Goal: Information Seeking & Learning: Learn about a topic

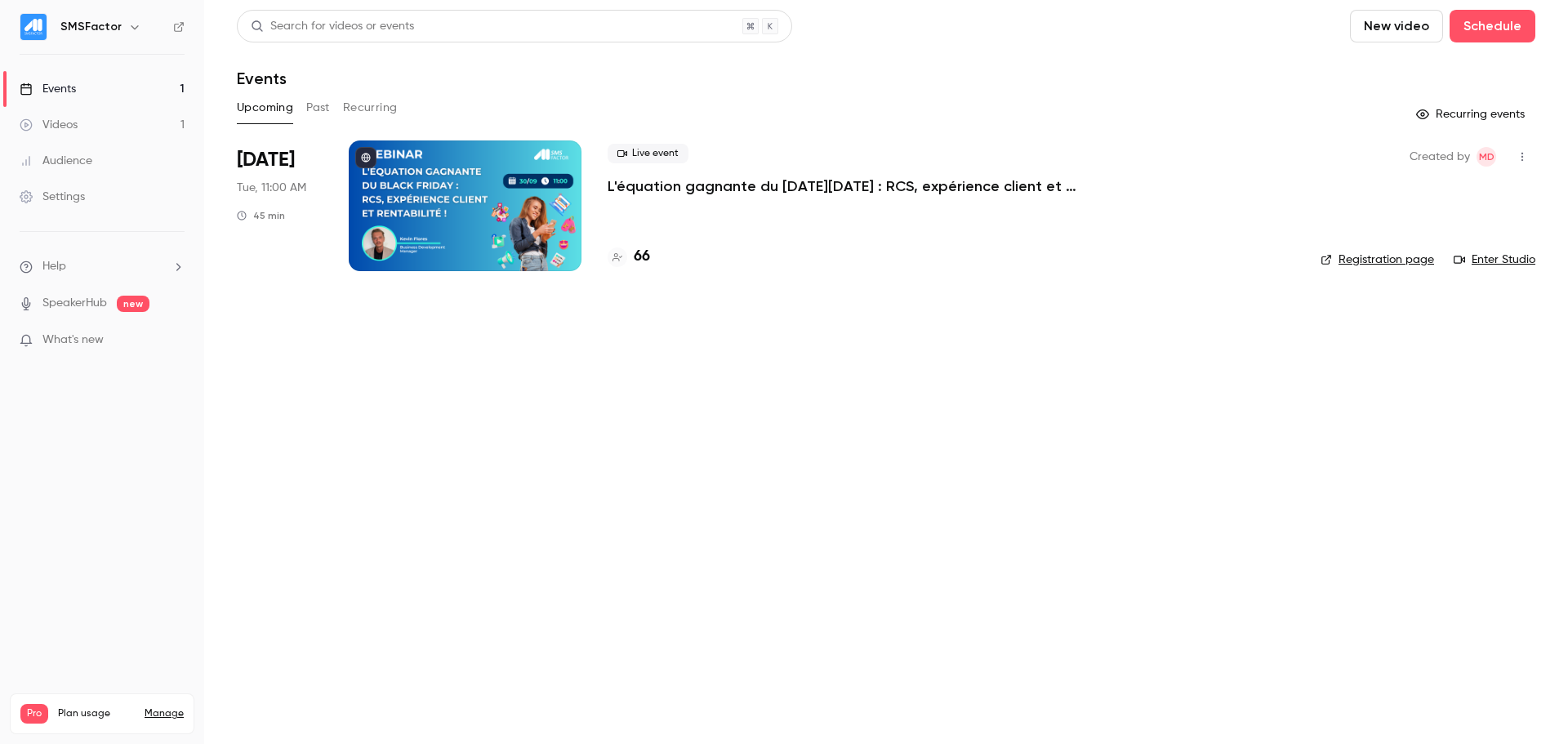
click at [745, 180] on p "L'équation gagnante du [DATE][DATE] : RCS, expérience client et rentabilité !" at bounding box center [852, 186] width 490 height 19
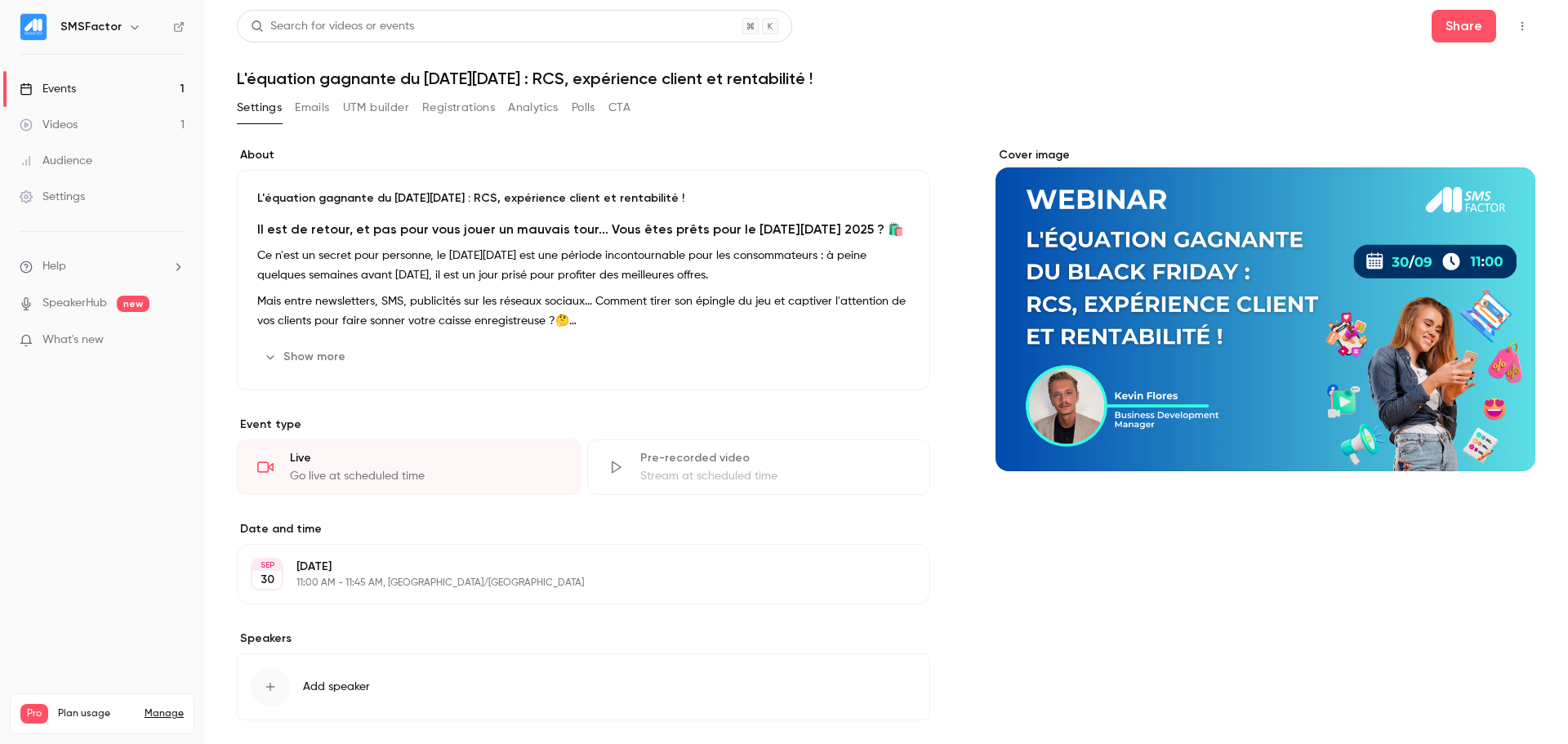
click at [430, 102] on button "Registrations" at bounding box center [458, 108] width 73 height 26
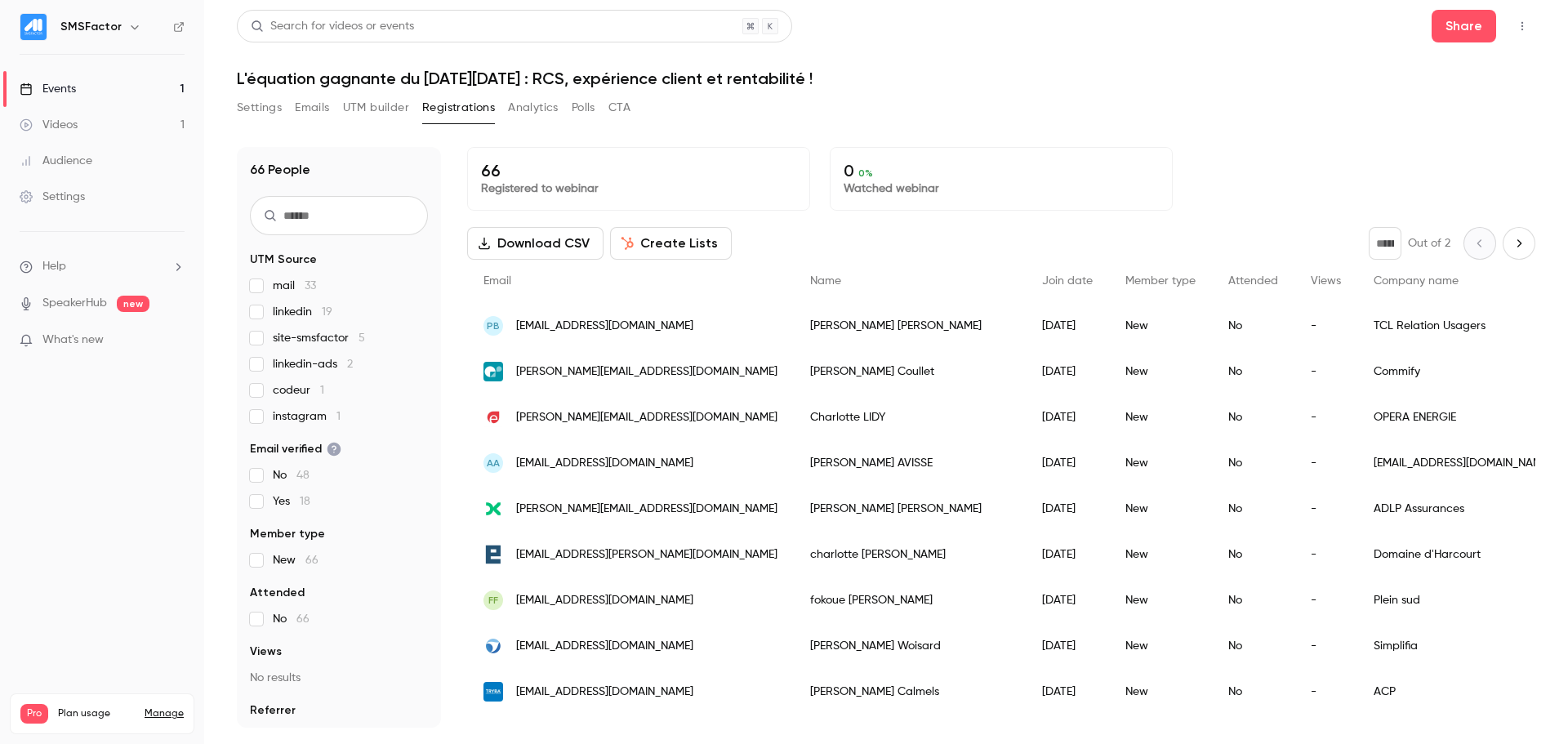
click at [1503, 250] on button "Next page" at bounding box center [1519, 244] width 33 height 33
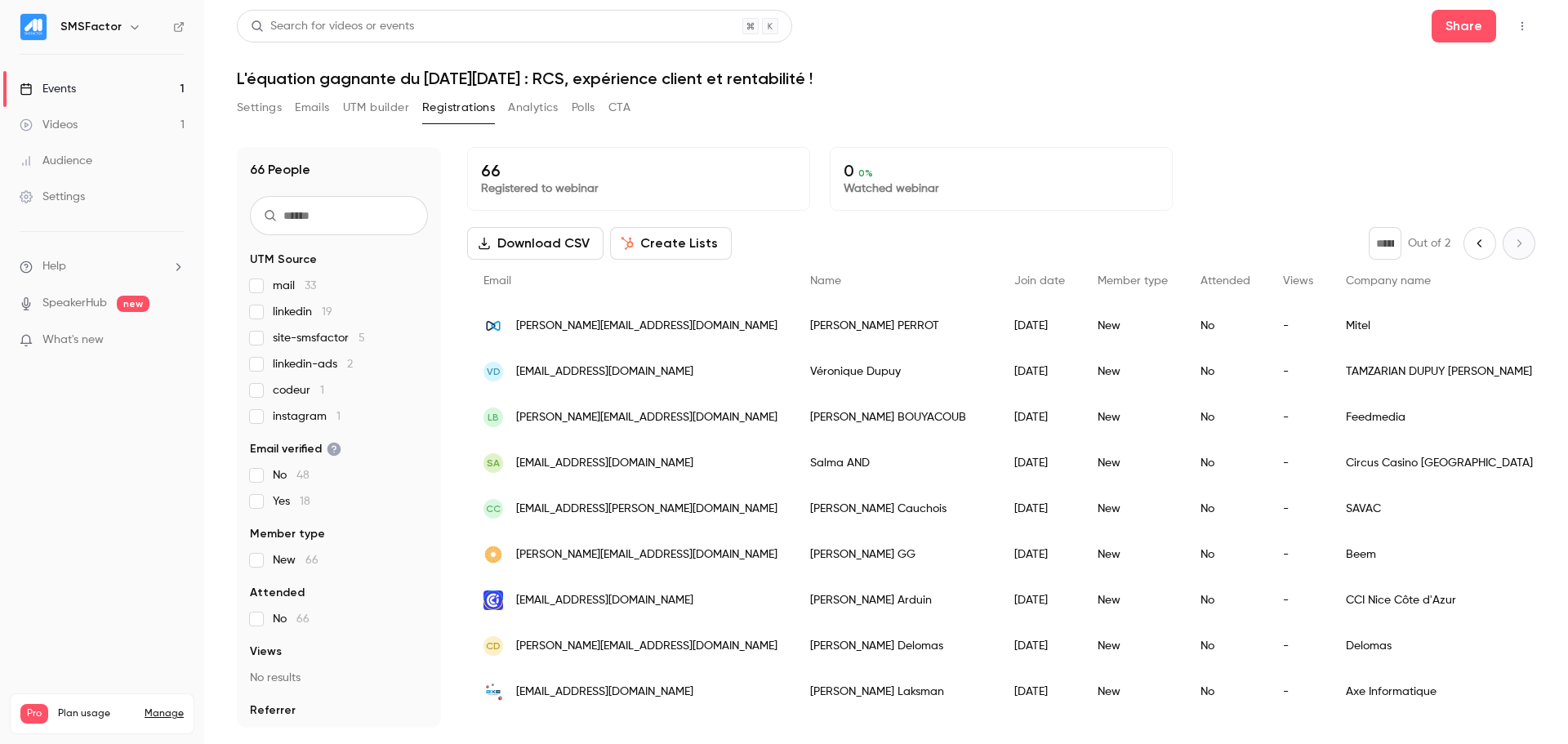
click at [1501, 250] on div "* Out of 2" at bounding box center [1452, 244] width 167 height 33
click at [1446, 241] on div "* Out of 2" at bounding box center [1452, 244] width 167 height 33
click at [1464, 244] on button "Previous page" at bounding box center [1481, 244] width 33 height 33
type input "*"
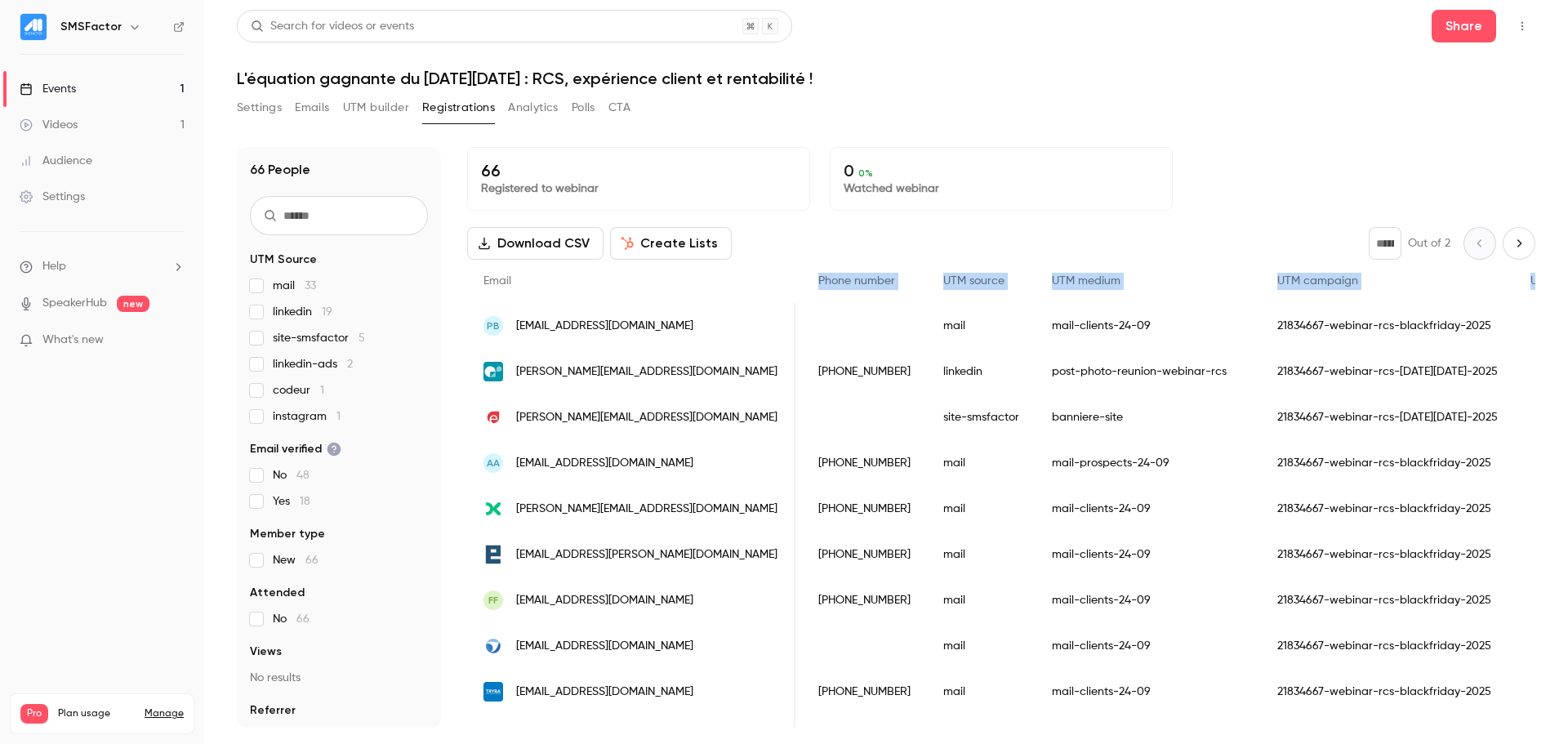
drag, startPoint x: 1346, startPoint y: 286, endPoint x: 1551, endPoint y: 287, distance: 205.0
click at [1551, 287] on main "Search for videos or events Share L'équation gagnante du [DATE][DATE] : RCS, ex…" at bounding box center [885, 372] width 1364 height 744
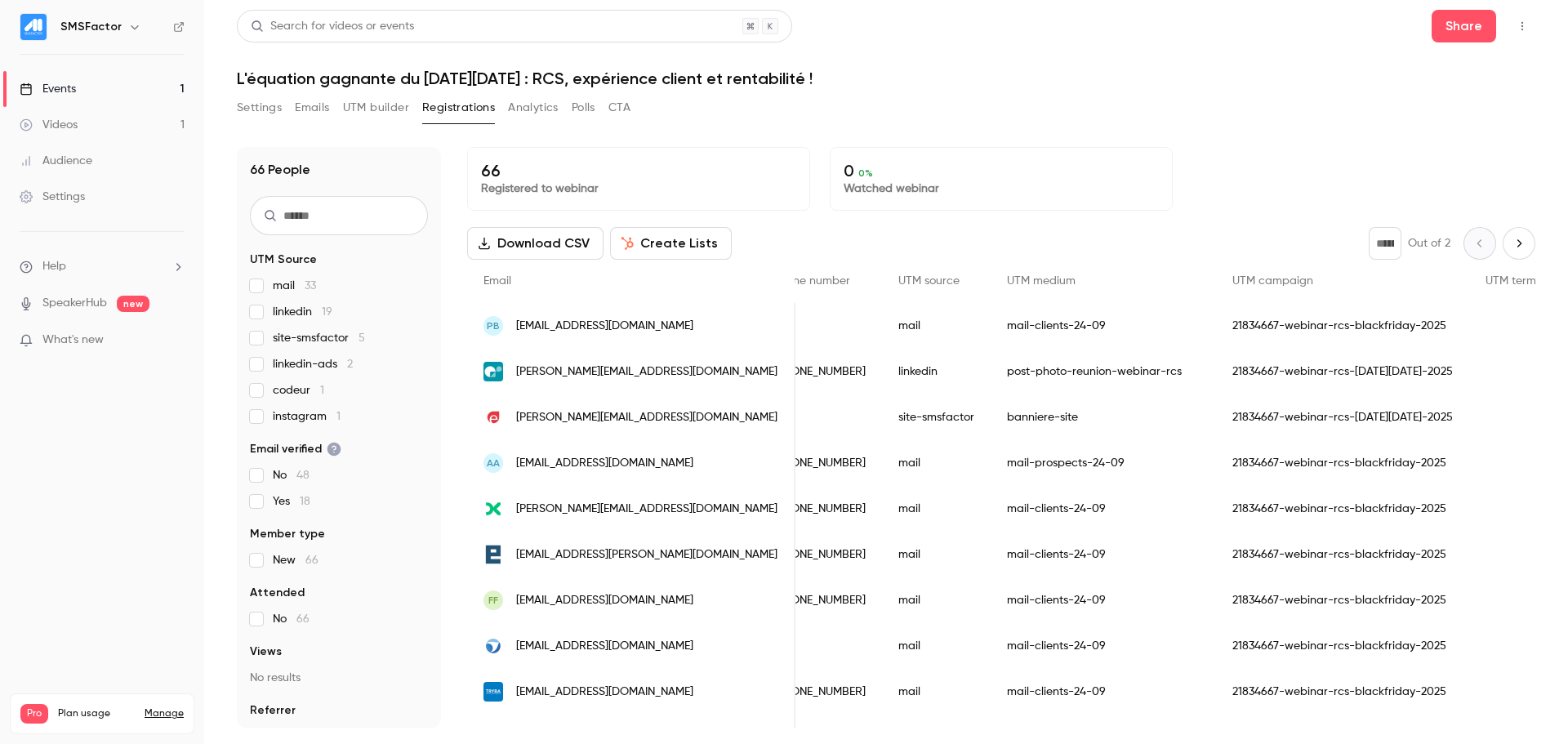
click at [1222, 203] on div "66 Registered to webinar 0 0 % Watched webinar" at bounding box center [1001, 179] width 1068 height 64
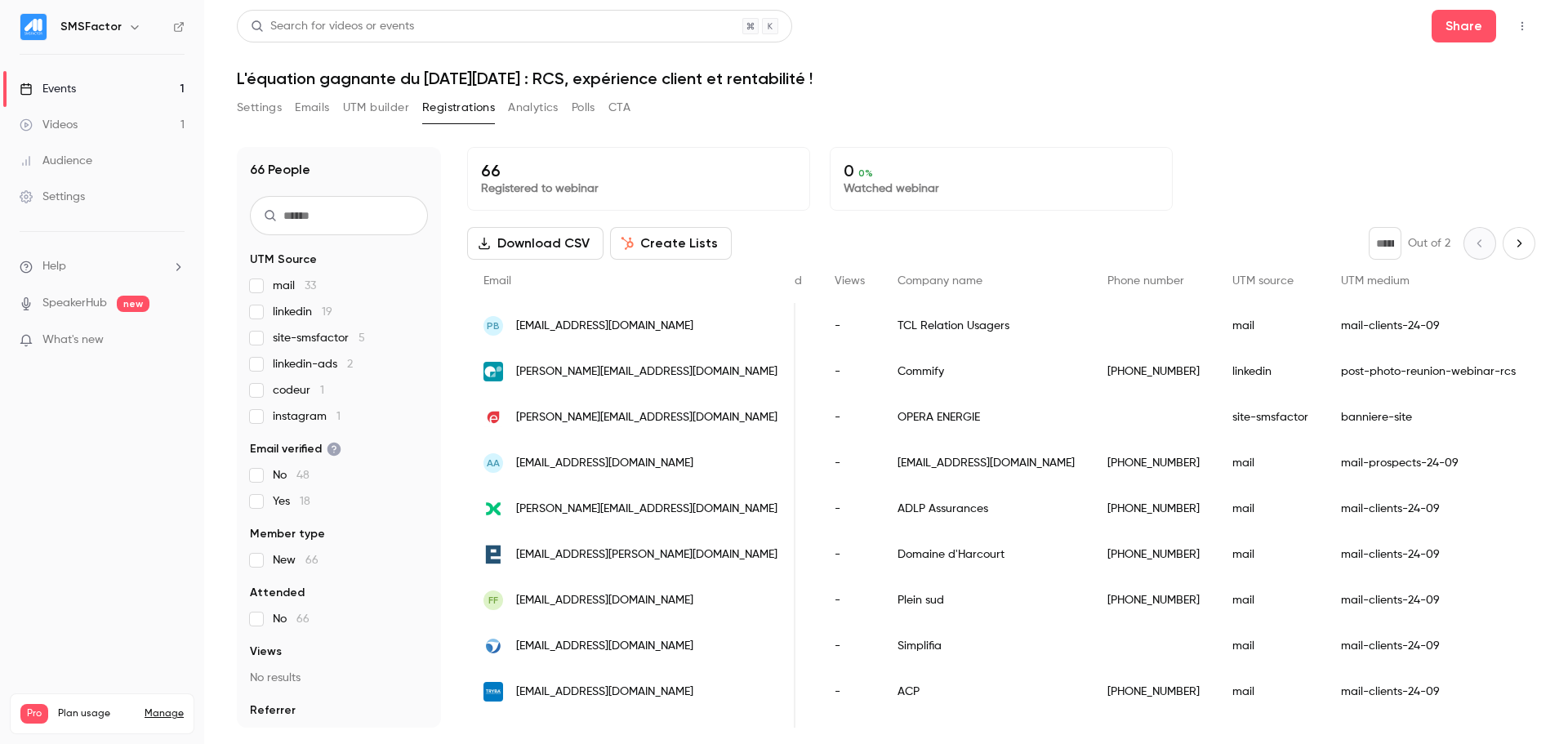
scroll to position [0, 569]
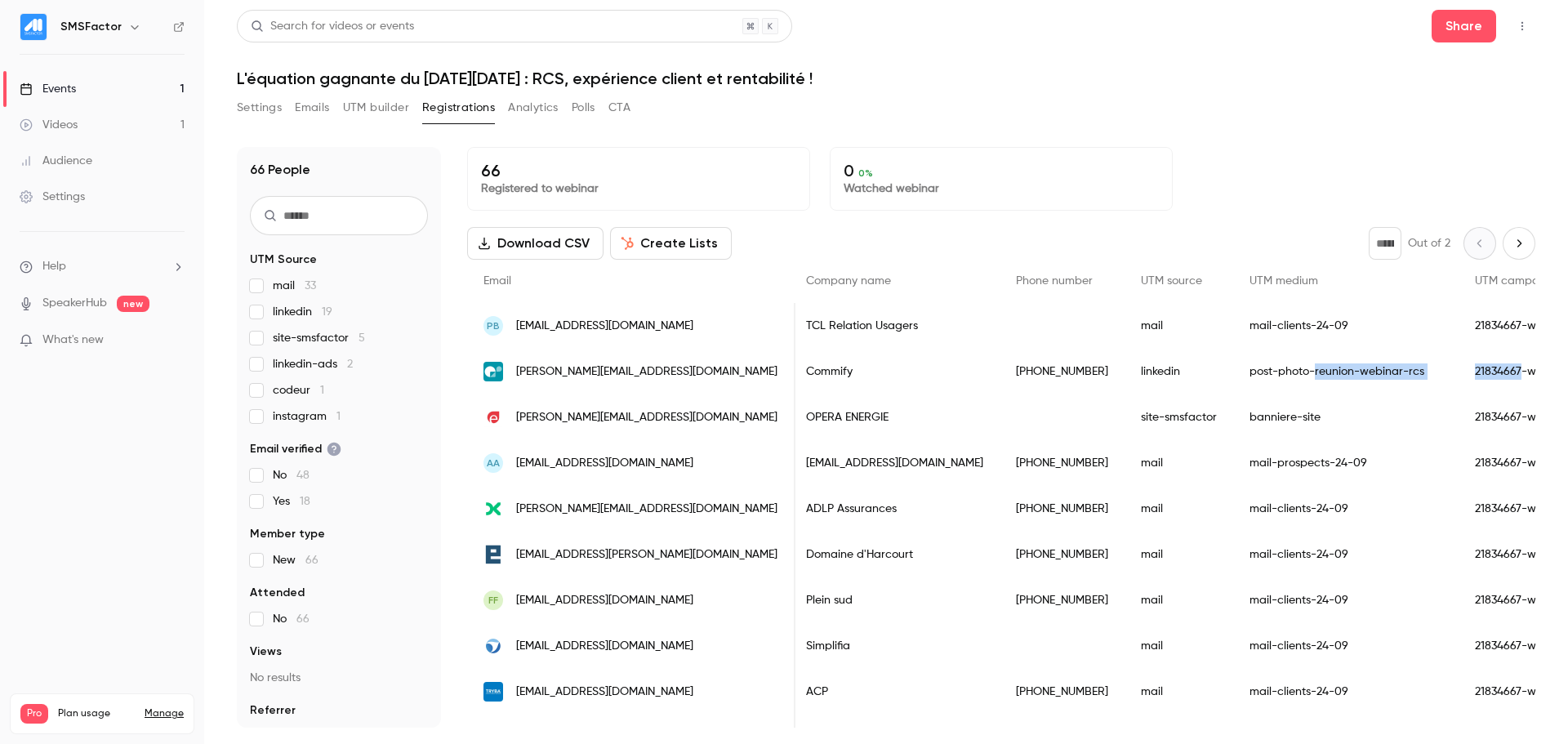
drag, startPoint x: 1078, startPoint y: 361, endPoint x: 1137, endPoint y: 368, distance: 59.4
click at [1137, 368] on div "[PERSON_NAME][EMAIL_ADDRESS][DOMAIN_NAME] [PERSON_NAME] [DATE] New No - Commify…" at bounding box center [951, 371] width 2105 height 46
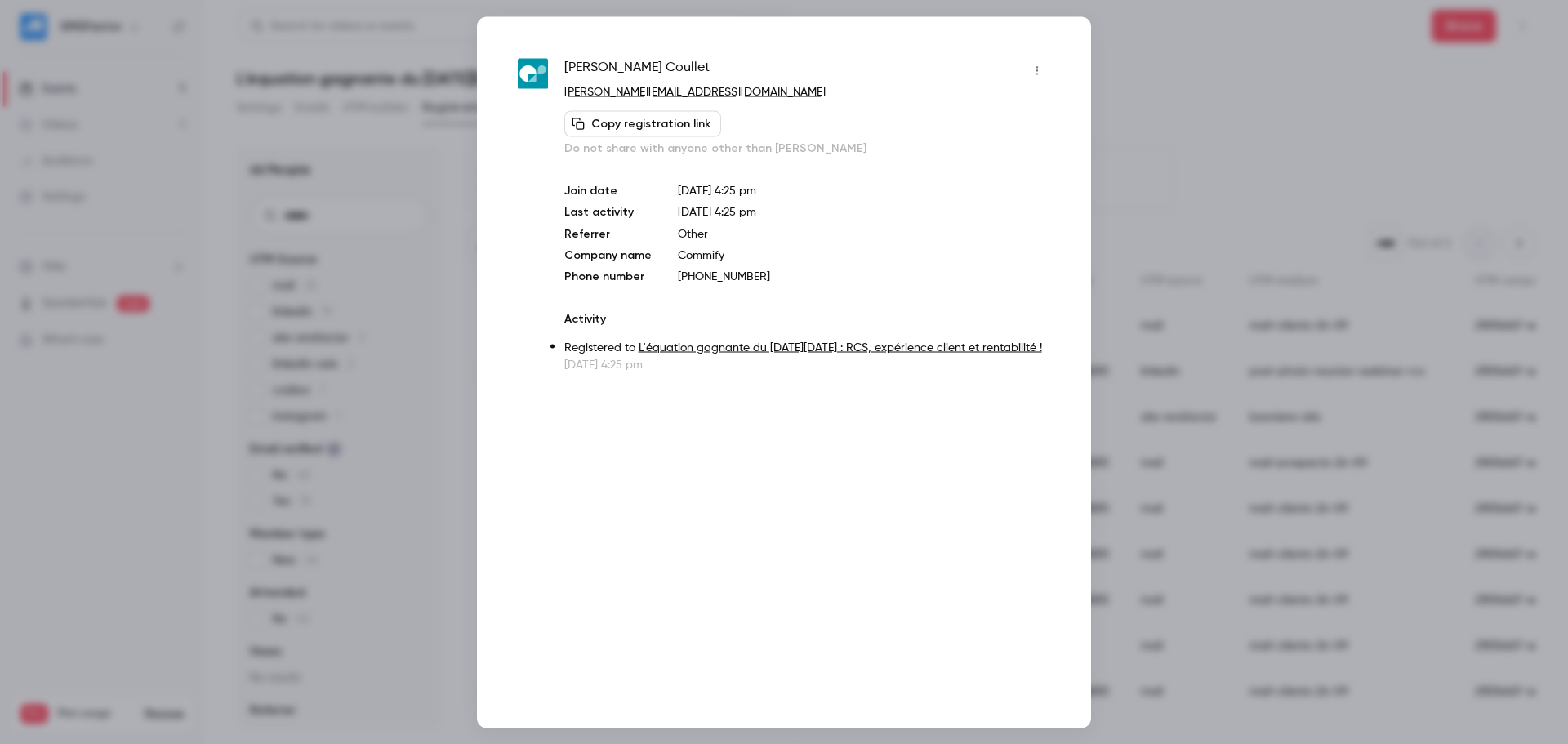
click at [1185, 372] on div at bounding box center [784, 372] width 1568 height 744
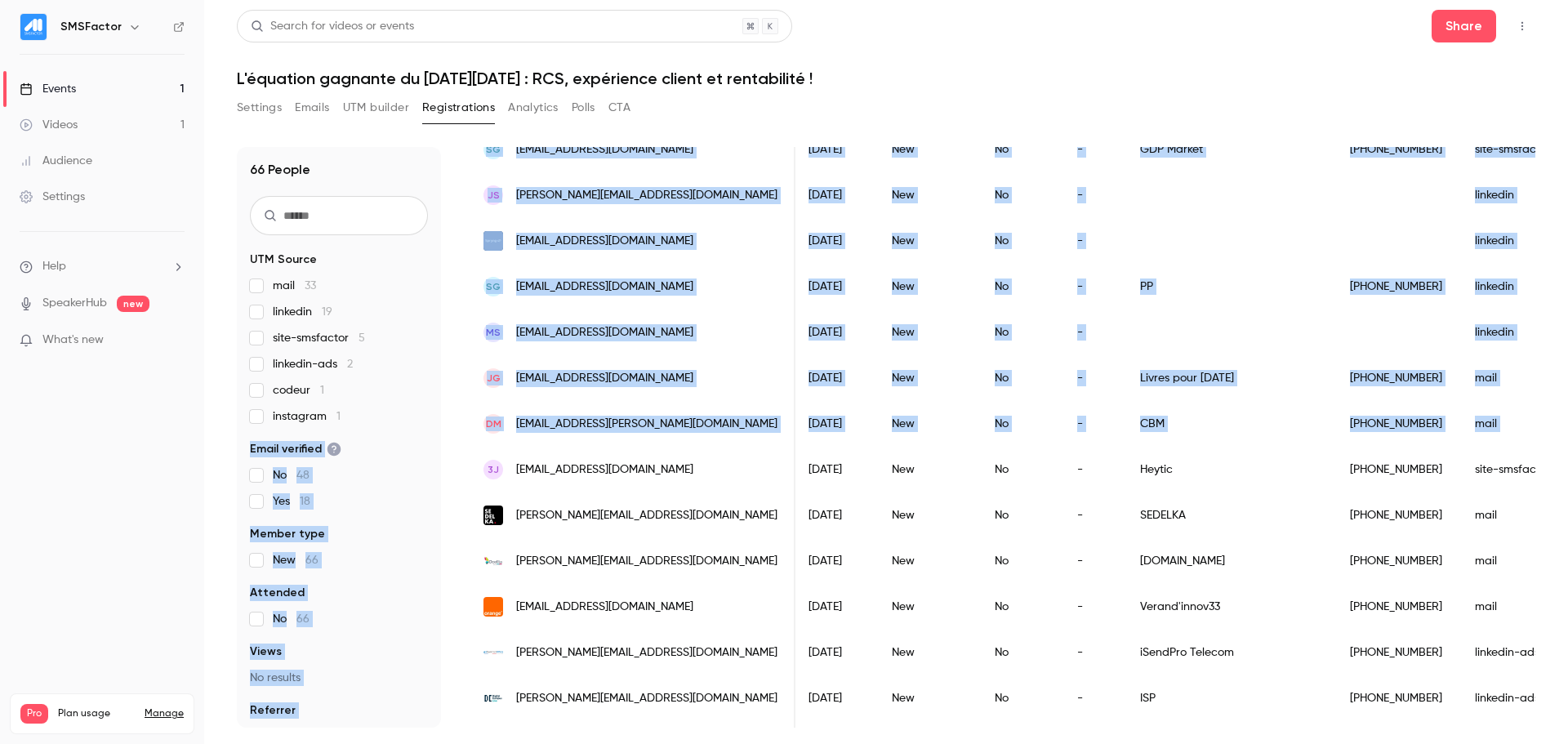
scroll to position [0, 0]
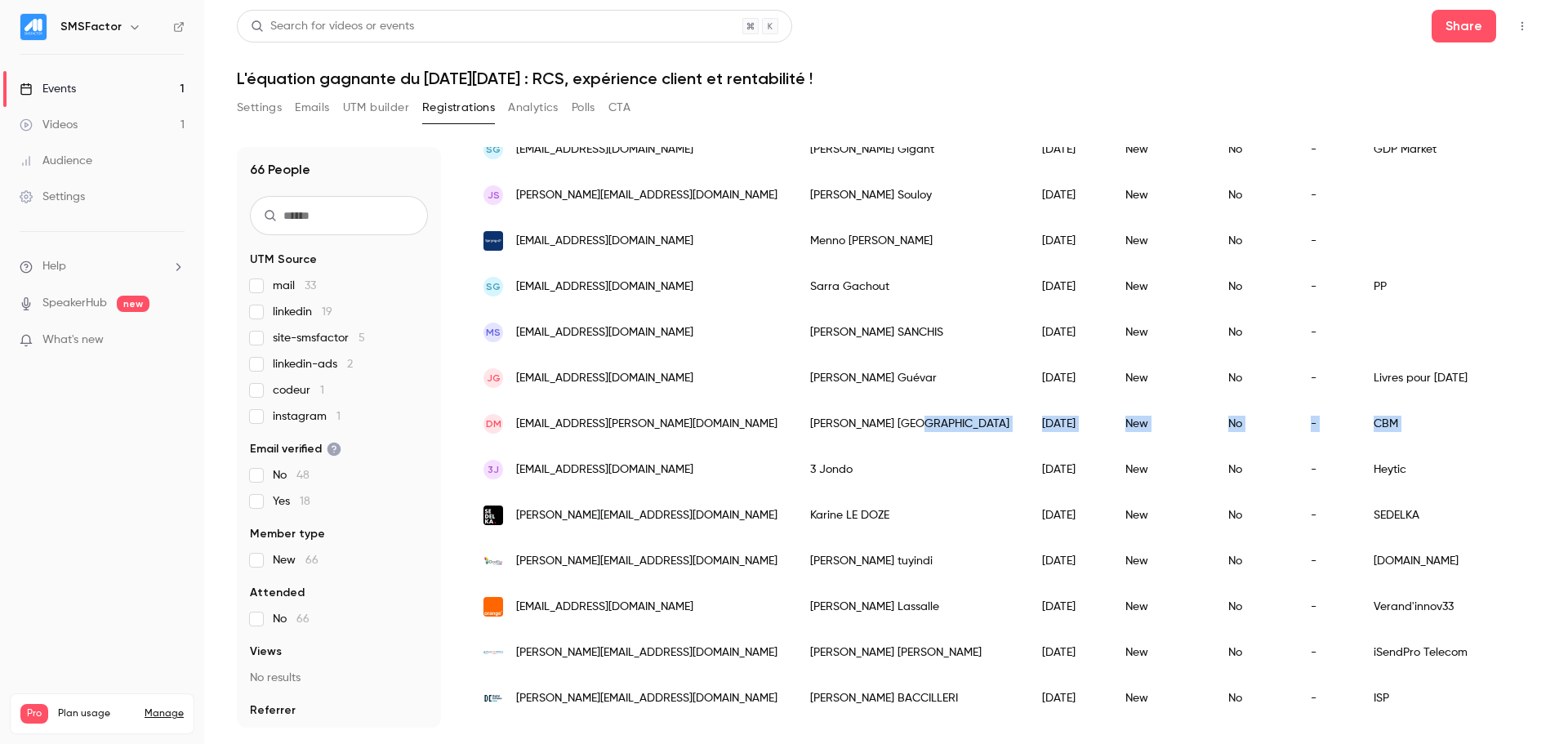
drag, startPoint x: 1192, startPoint y: 417, endPoint x: 870, endPoint y: 429, distance: 322.2
click at [870, 429] on div "DM [EMAIL_ADDRESS][PERSON_NAME][DOMAIN_NAME] [PERSON_NAME] [DATE] New No - CBM …" at bounding box center [1518, 423] width 2103 height 46
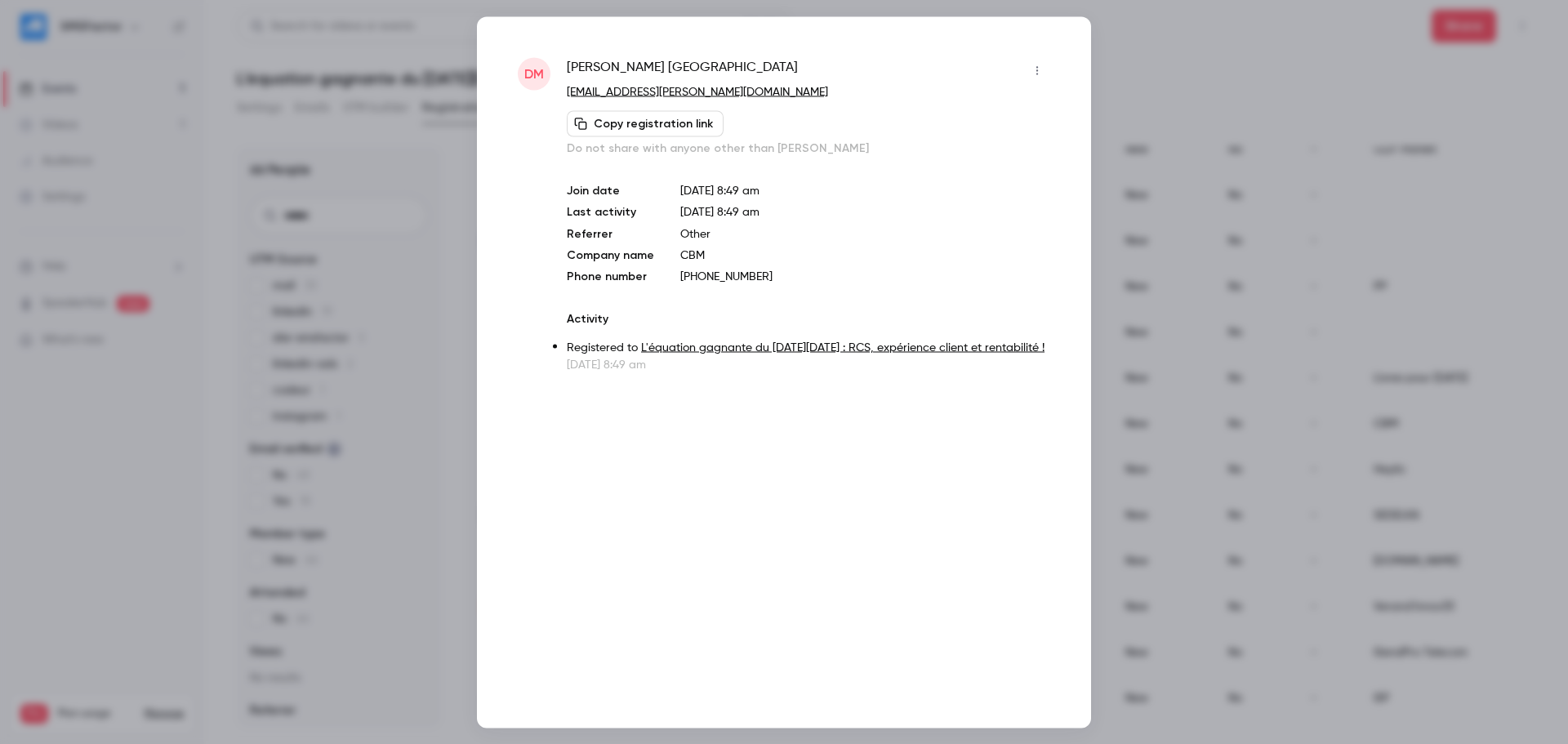
click at [1225, 58] on div at bounding box center [784, 372] width 1568 height 744
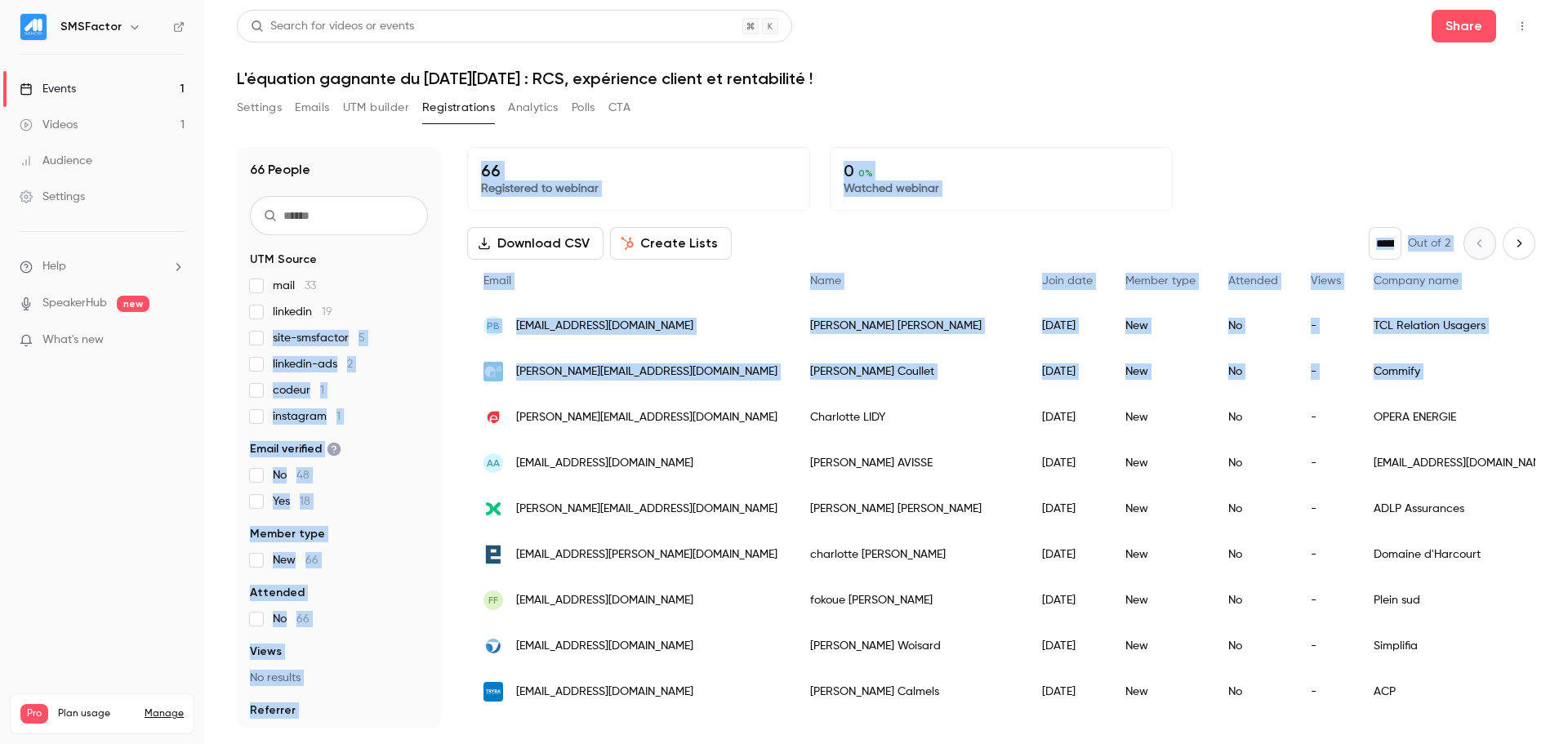
drag, startPoint x: 447, startPoint y: 311, endPoint x: 1452, endPoint y: 349, distance: 1005.7
click at [1453, 355] on div "66 People UTM Source mail 33 linkedin 19 site-smsfactor 5 linkedin-ads 2 codeur…" at bounding box center [886, 437] width 1299 height 581
click at [1324, 190] on div "66 Registered to webinar 0 0 % Watched webinar" at bounding box center [1001, 179] width 1068 height 64
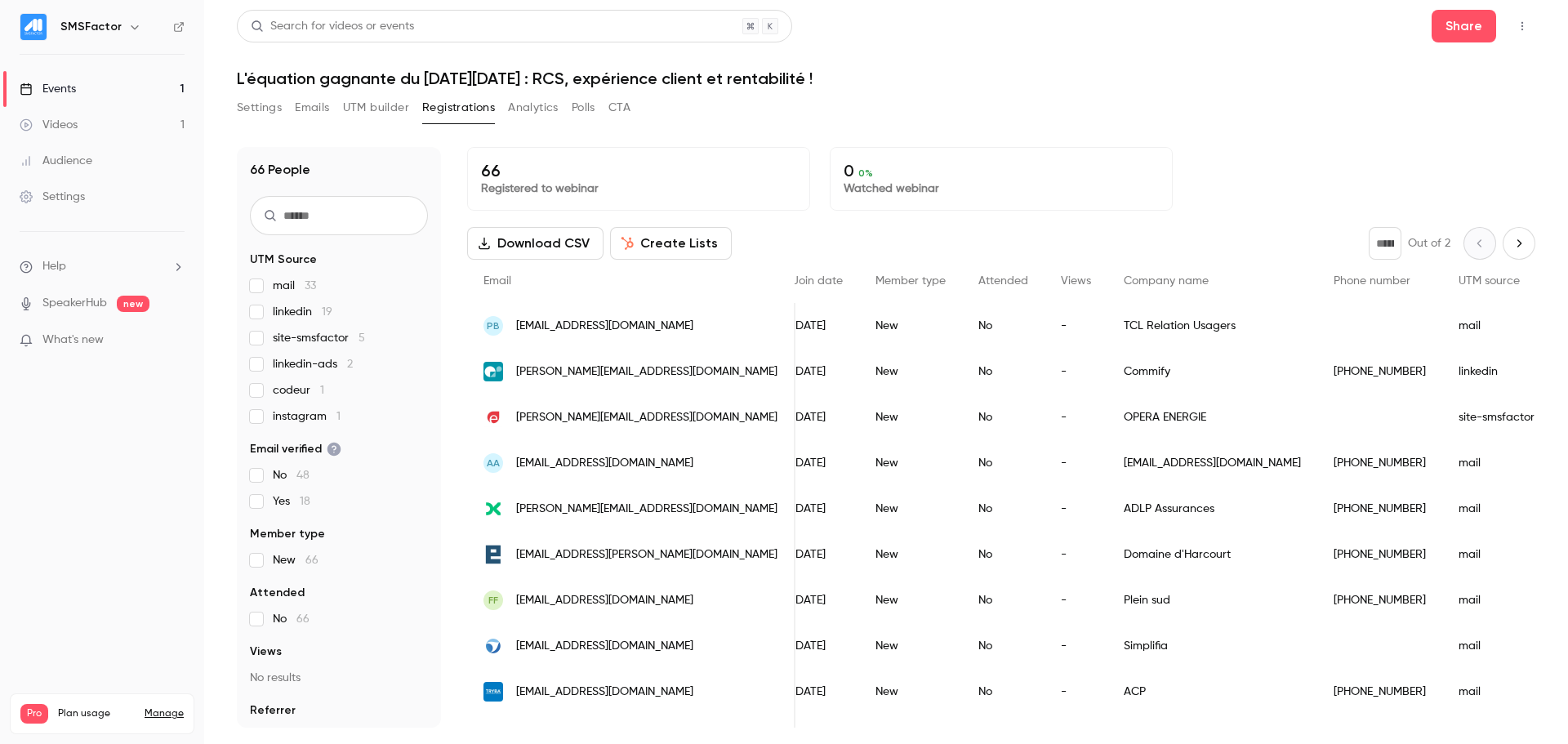
click at [1124, 285] on span "Company name" at bounding box center [1166, 282] width 84 height 12
